Goal: Register for event/course

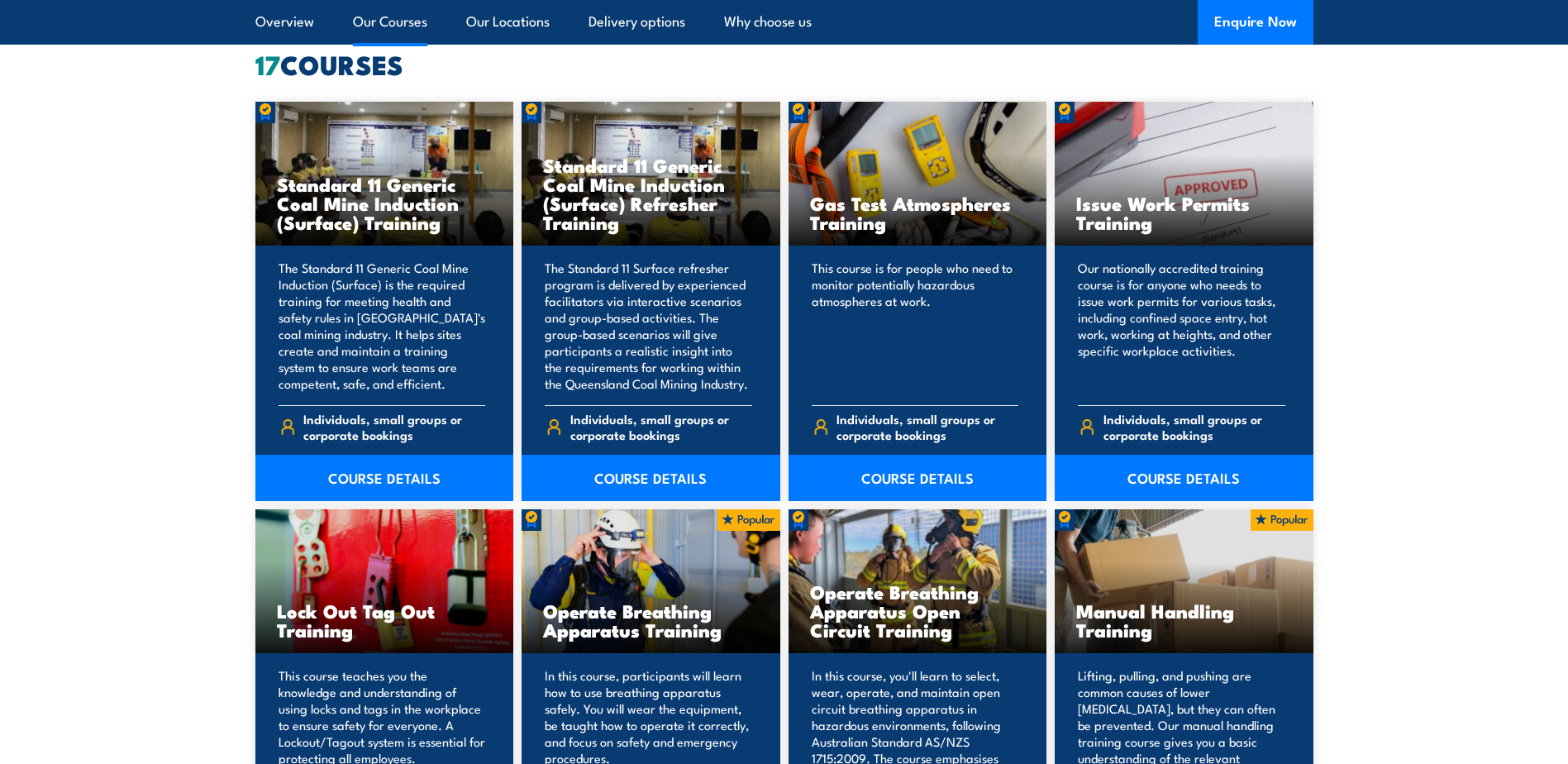
scroll to position [1312, 0]
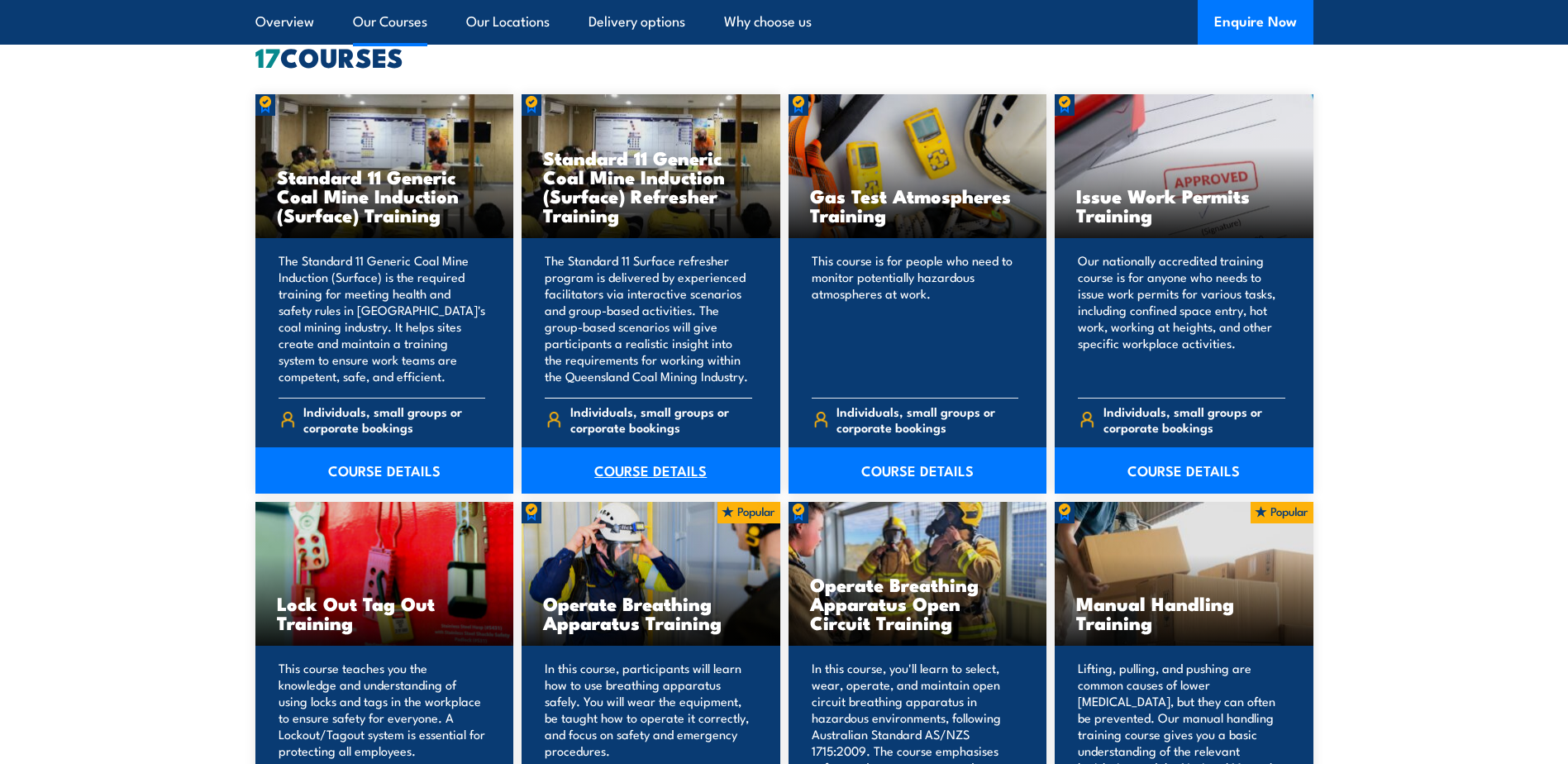
click at [619, 467] on link "COURSE DETAILS" at bounding box center [651, 470] width 259 height 46
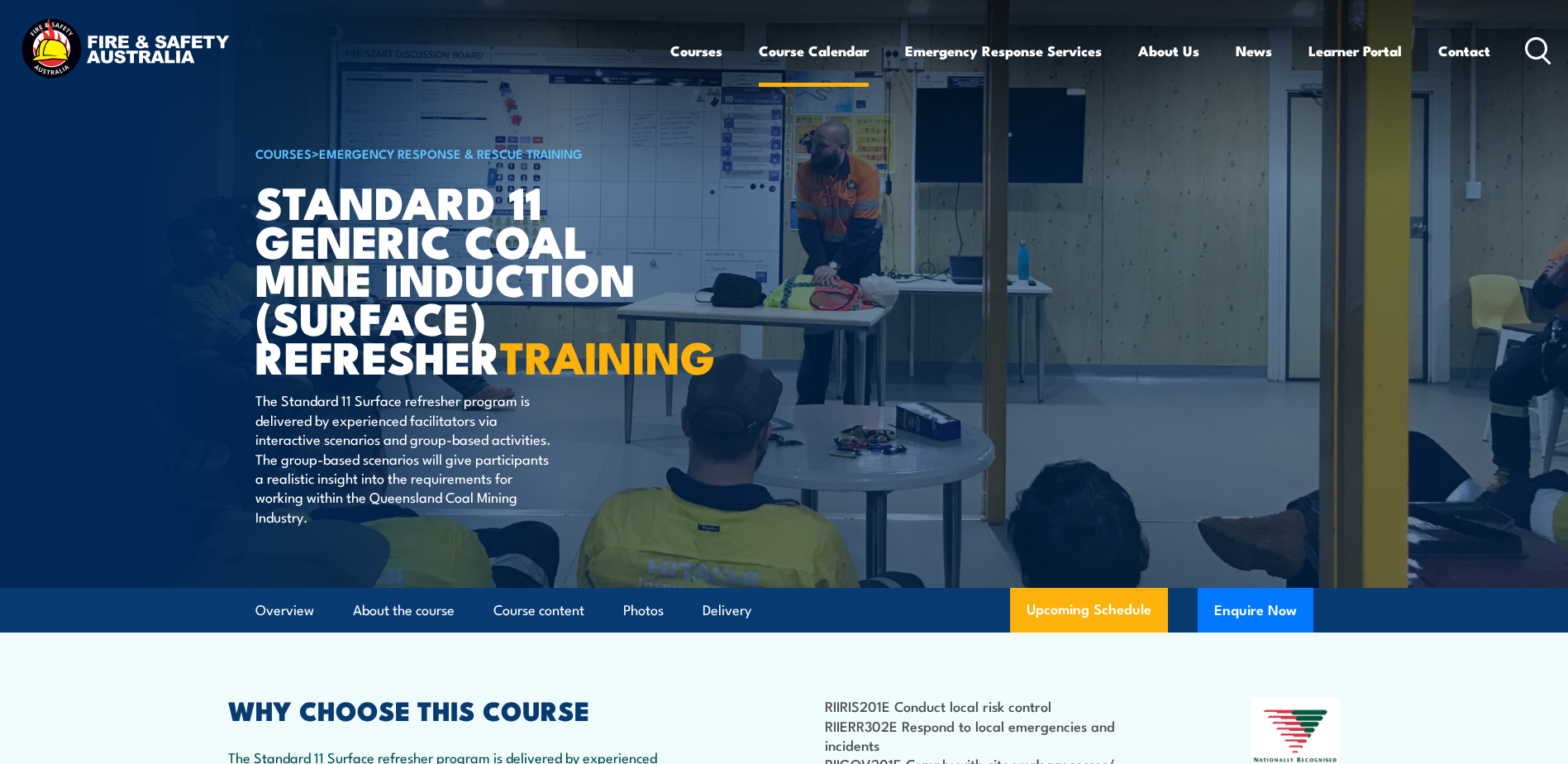
click at [809, 51] on link "Course Calendar" at bounding box center [813, 50] width 110 height 43
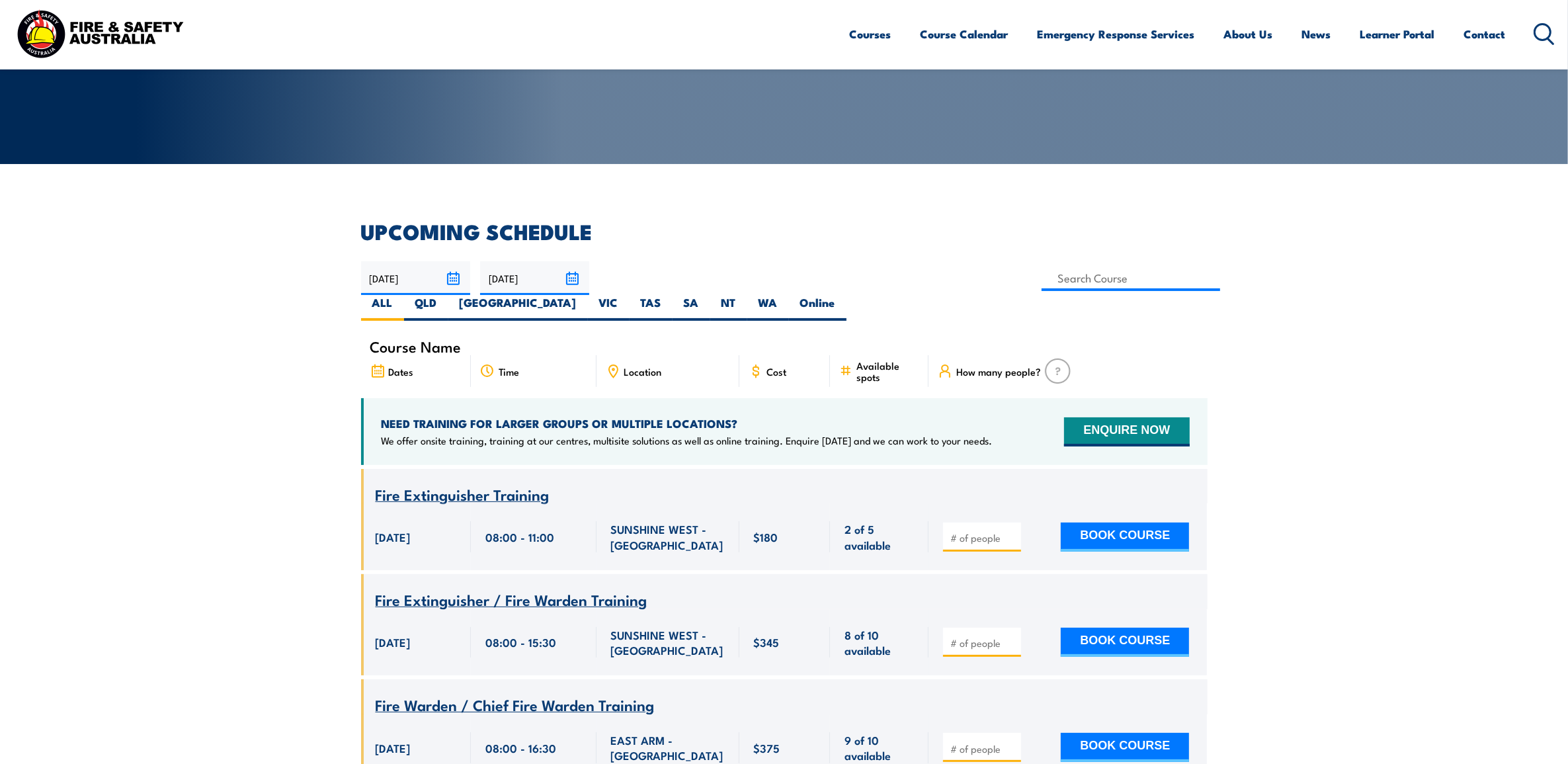
scroll to position [381, 0]
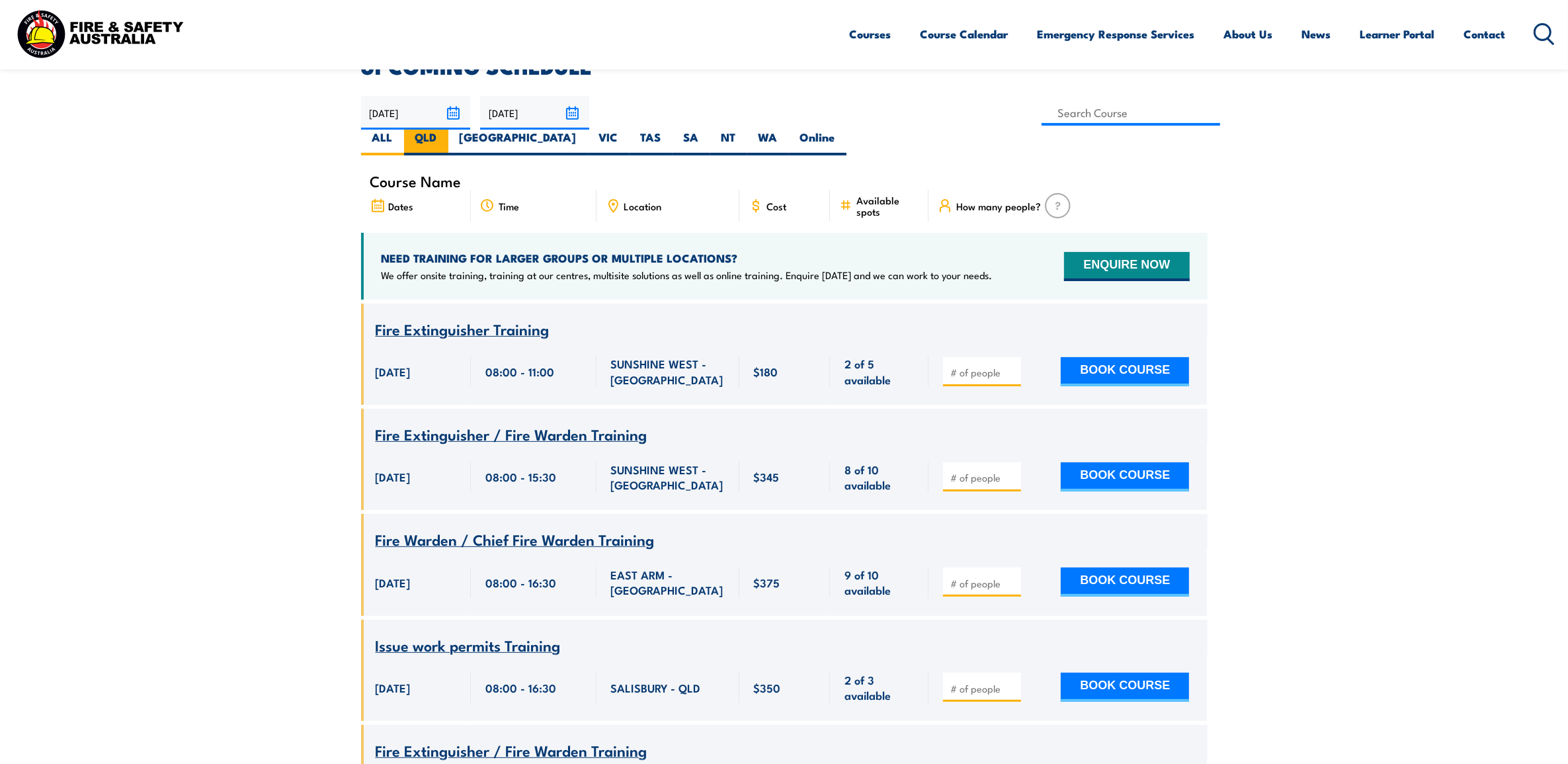
click at [448, 129] on label "QLD" at bounding box center [426, 142] width 44 height 26
click at [446, 129] on input "QLD" at bounding box center [441, 133] width 9 height 9
radio input "true"
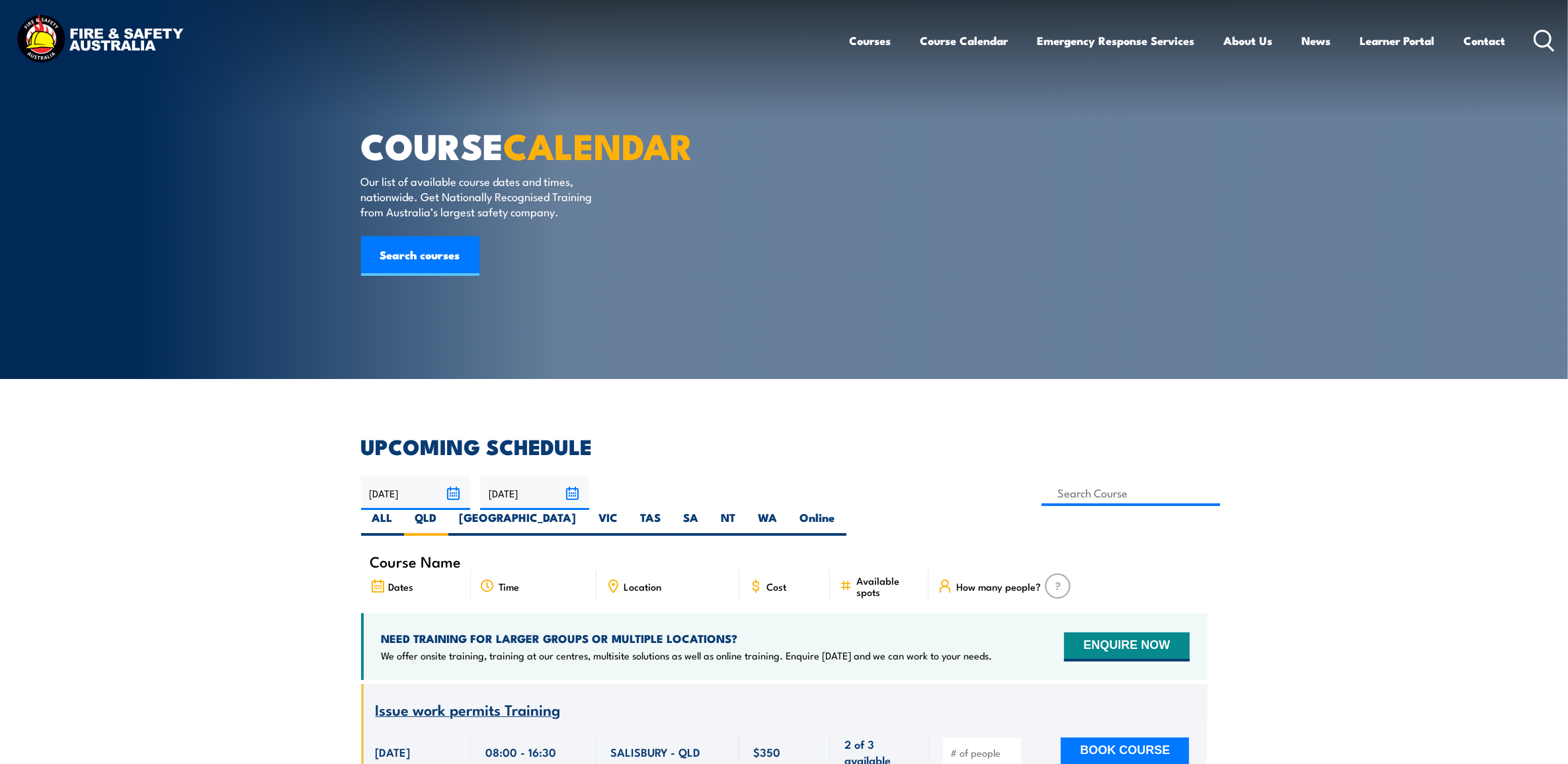
scroll to position [165, 0]
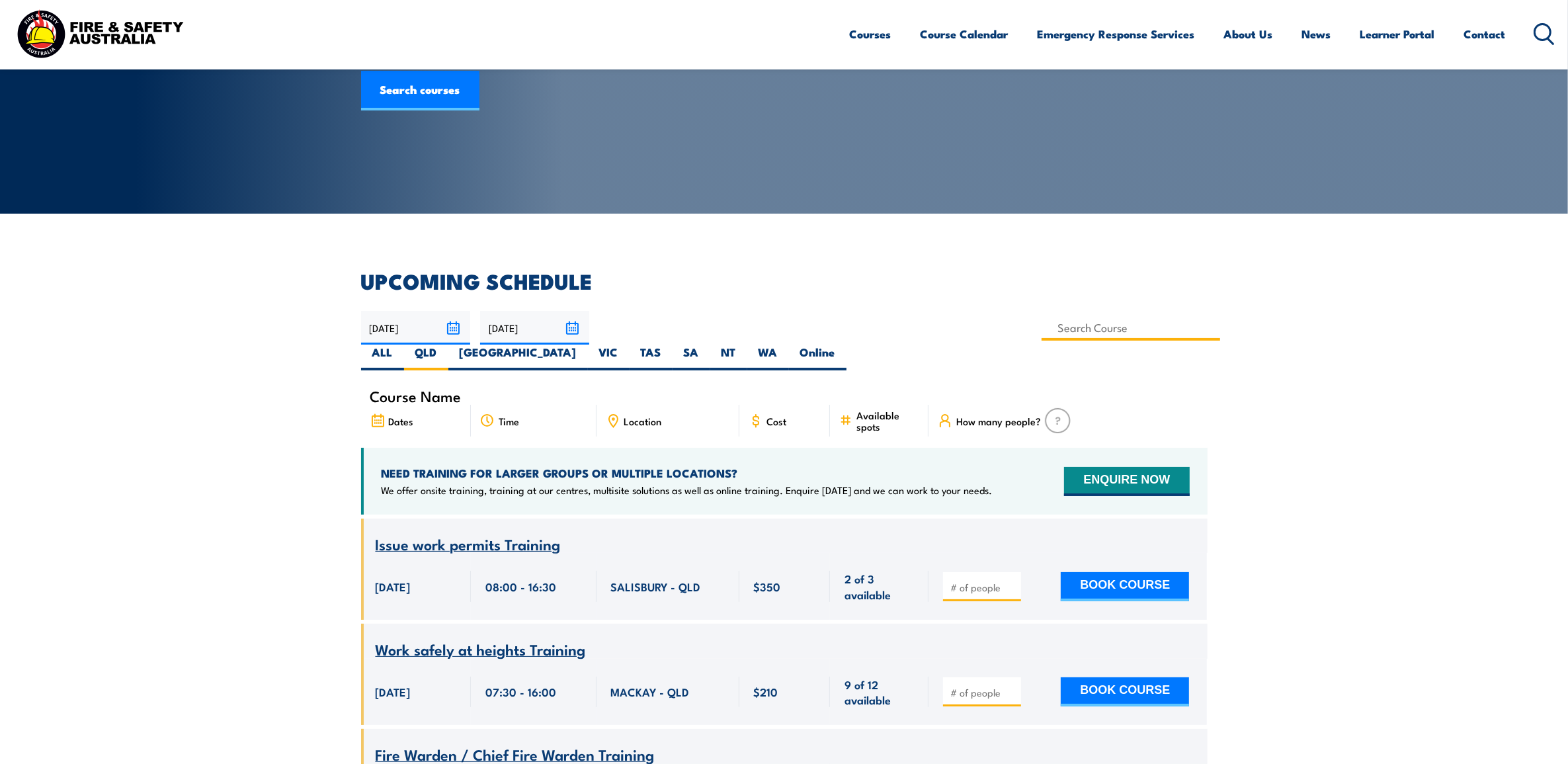
click at [1041, 328] on input at bounding box center [1130, 328] width 179 height 26
type input "Refresh"
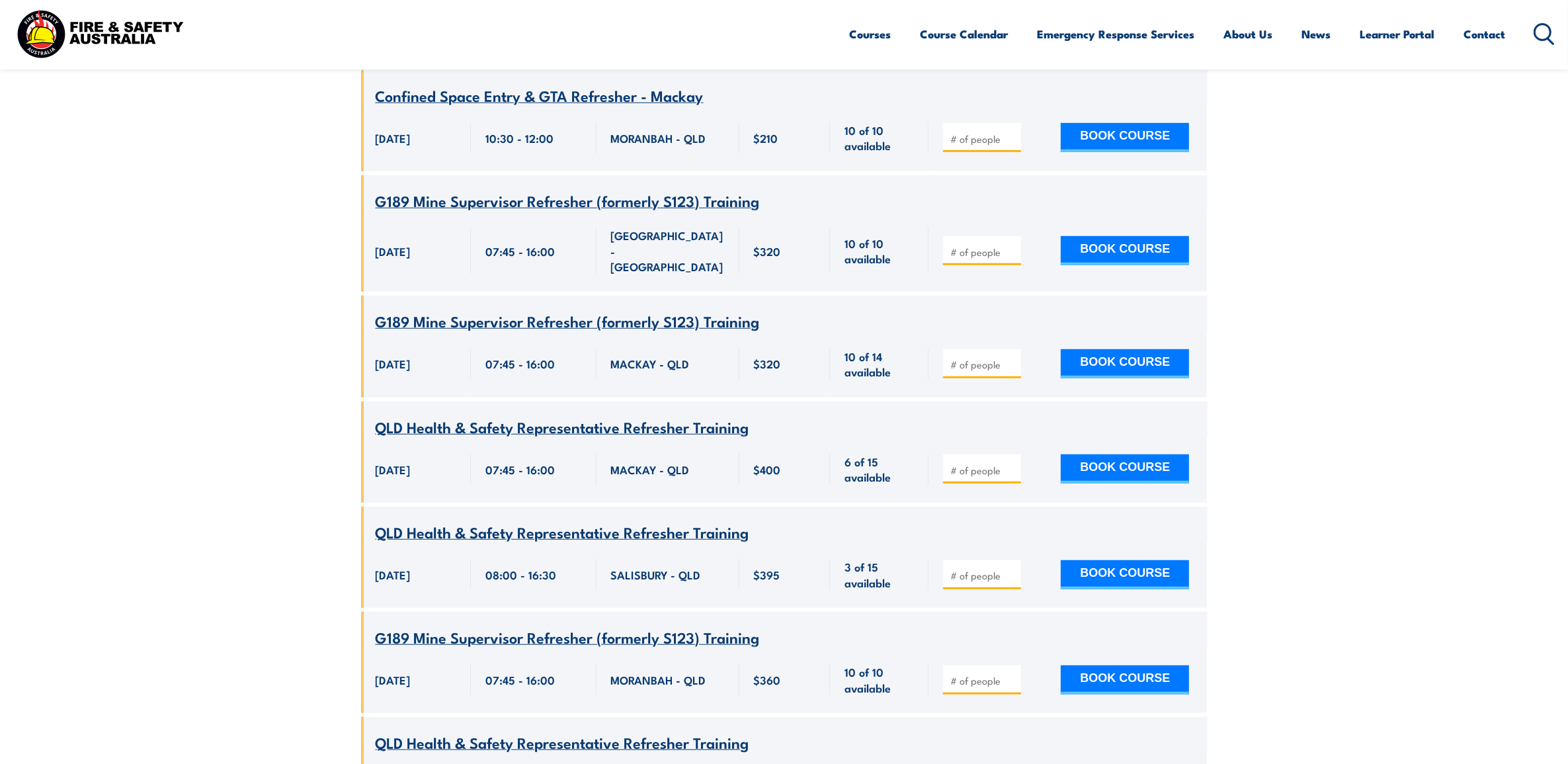
scroll to position [1153, 0]
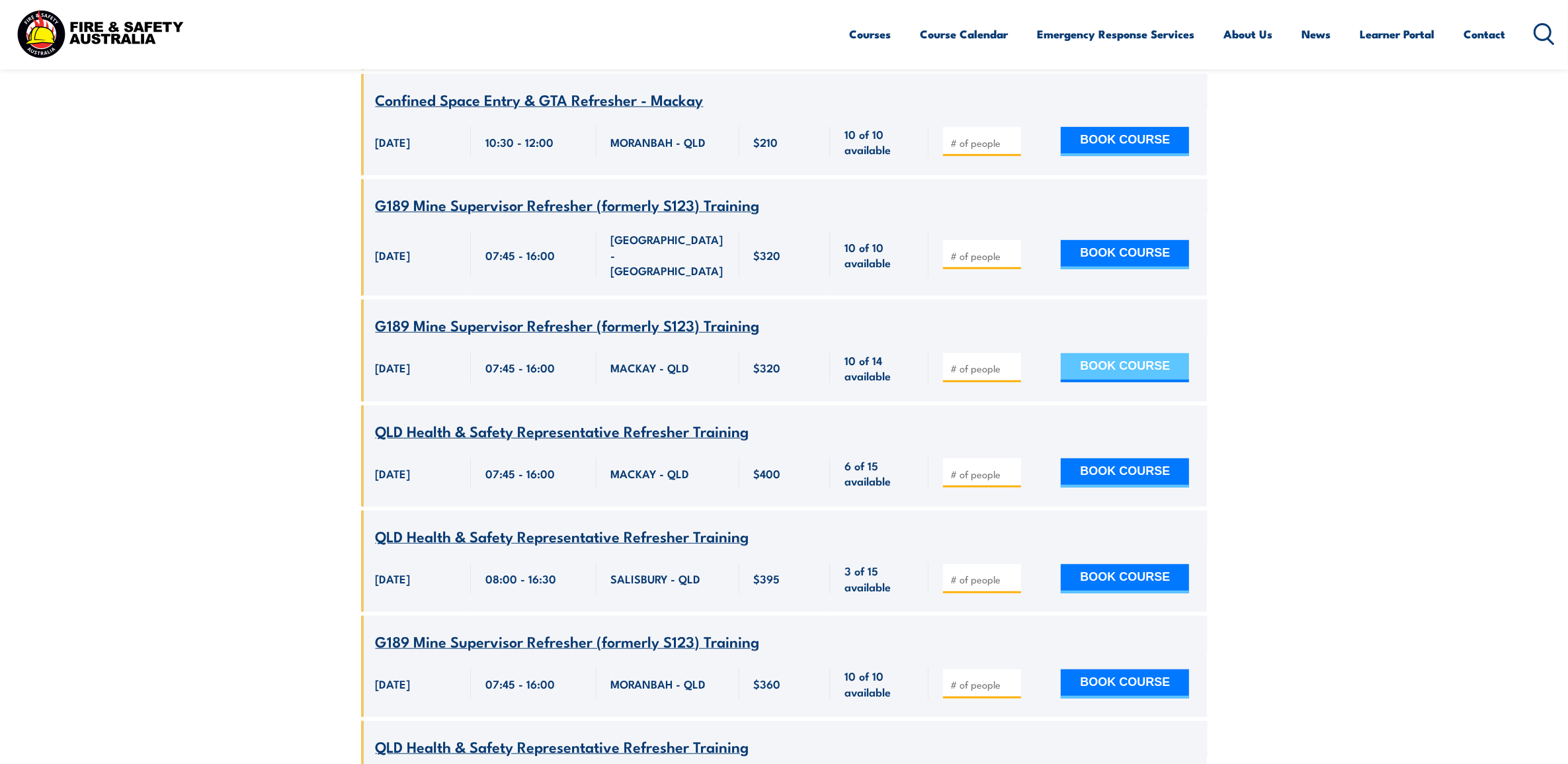
click at [1102, 353] on button "BOOK COURSE" at bounding box center [1124, 368] width 128 height 29
type input "1"
click at [1107, 353] on button "BOOK COURSE" at bounding box center [1124, 368] width 128 height 29
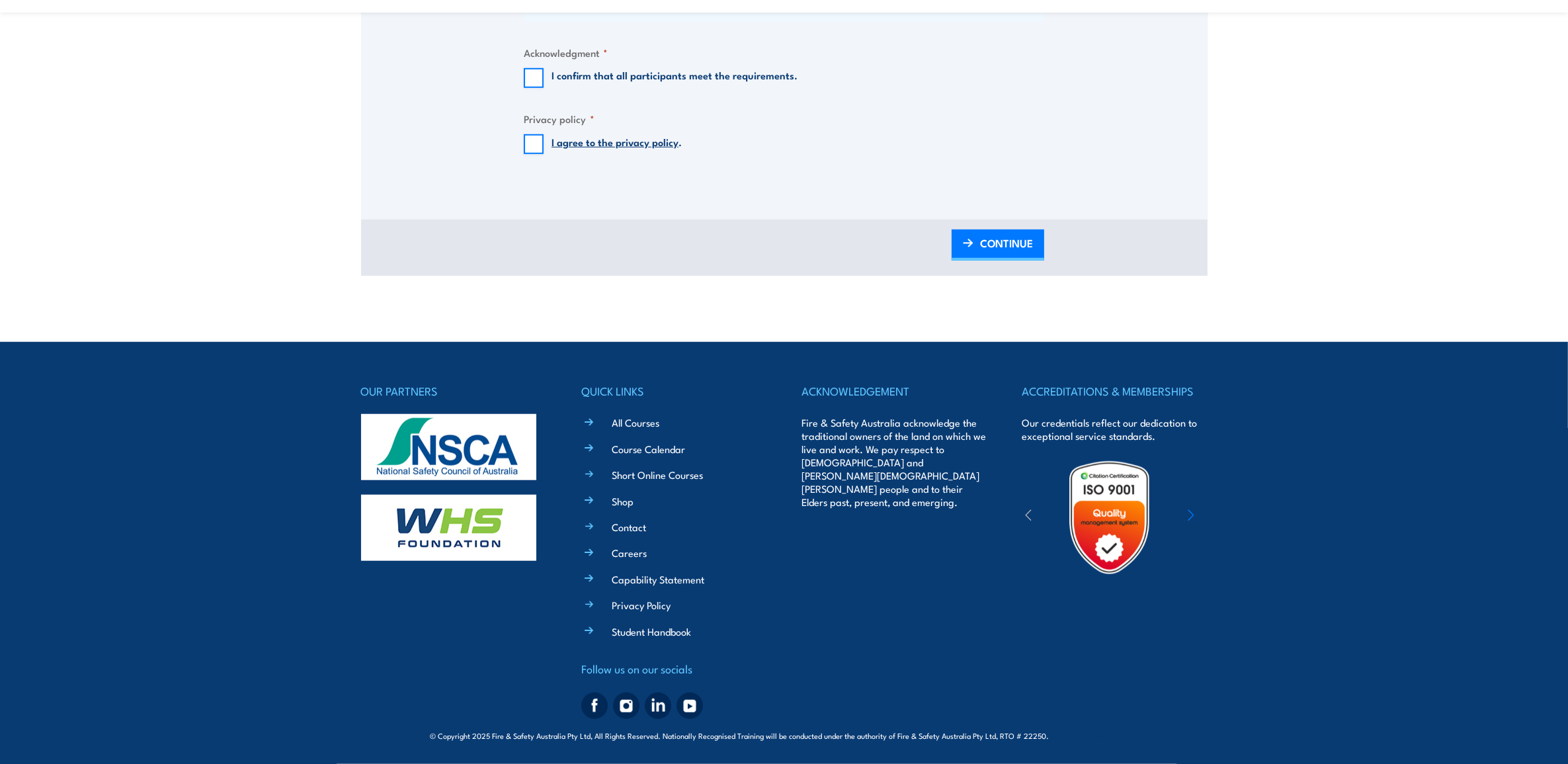
scroll to position [764, 0]
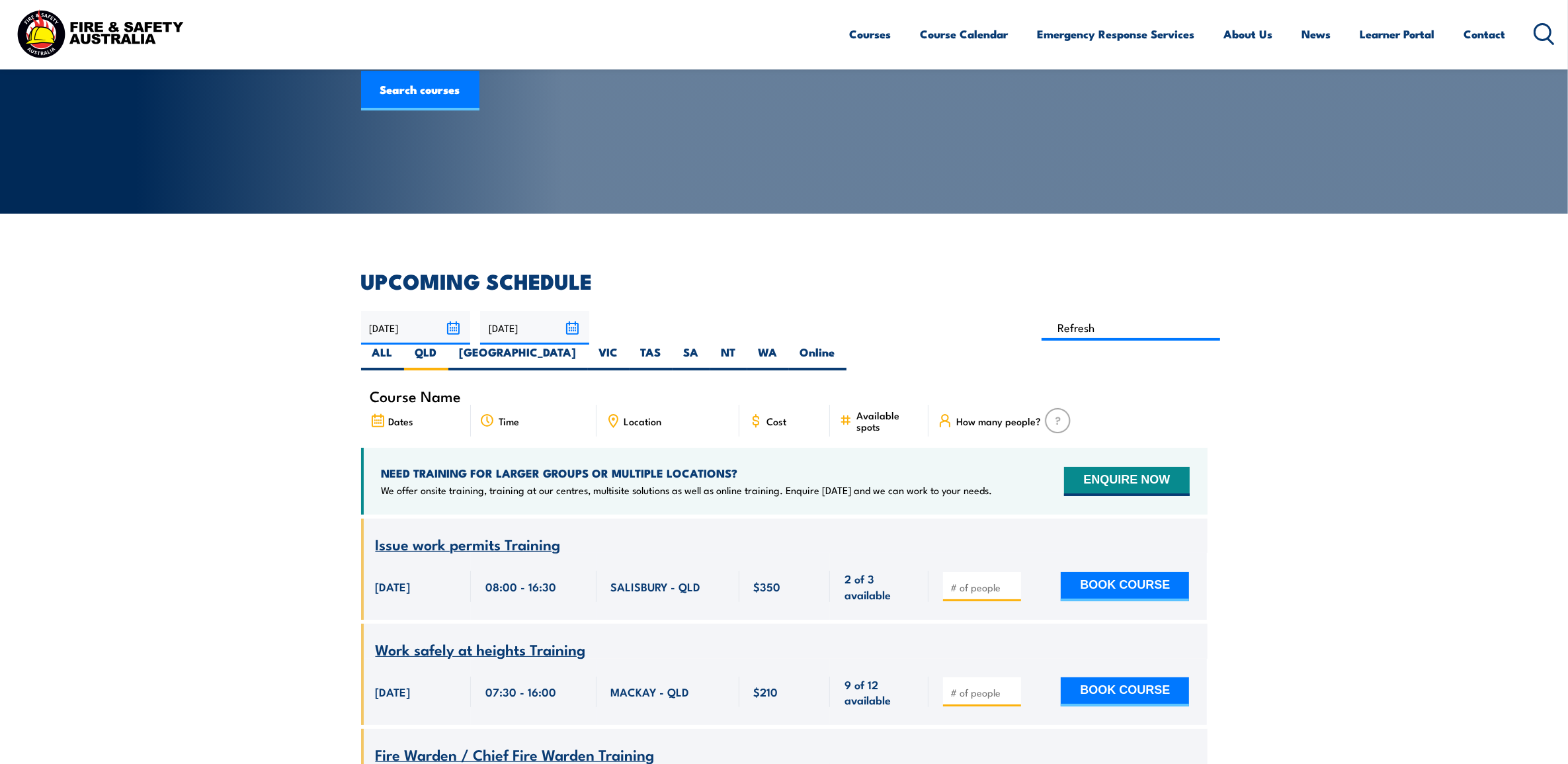
scroll to position [165, 0]
